Goal: Task Accomplishment & Management: Manage account settings

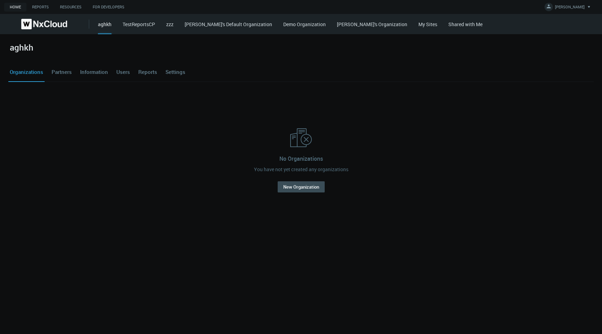
click at [418, 23] on link "My Sites" at bounding box center [427, 24] width 19 height 7
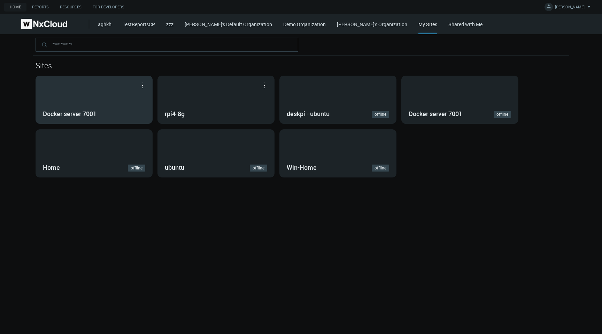
click at [98, 99] on div "Docker server 7001" at bounding box center [94, 99] width 116 height 47
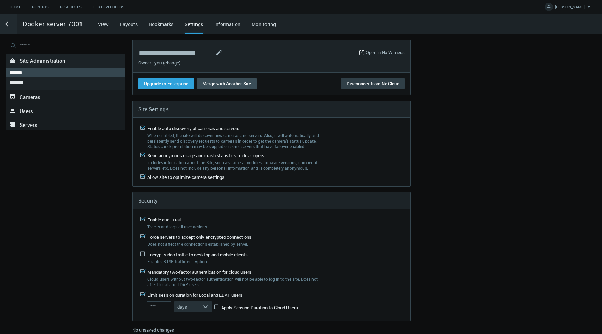
click at [353, 83] on button "Disconnect from Nx Cloud" at bounding box center [373, 83] width 64 height 11
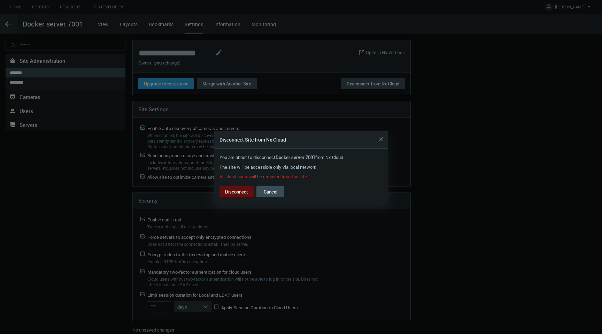
click at [228, 195] on button "Disconnect" at bounding box center [236, 191] width 34 height 11
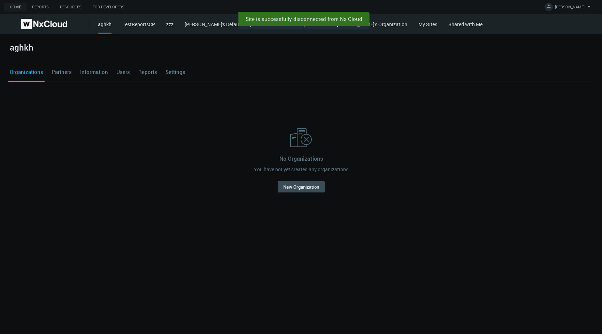
click at [418, 24] on link "My Sites" at bounding box center [427, 24] width 19 height 7
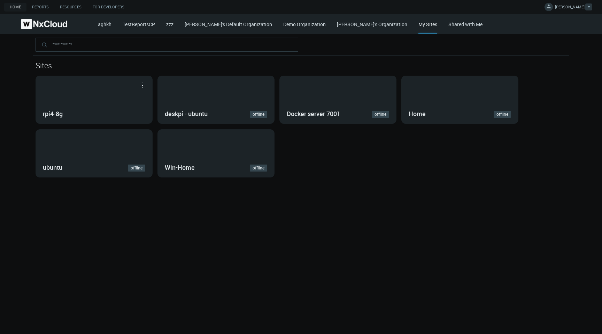
click at [577, 9] on span "[PERSON_NAME]" at bounding box center [570, 8] width 30 height 8
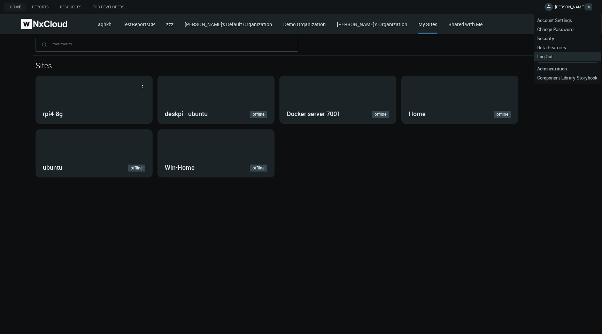
click at [562, 55] on link "Log Out" at bounding box center [567, 56] width 67 height 9
